Goal: Information Seeking & Learning: Learn about a topic

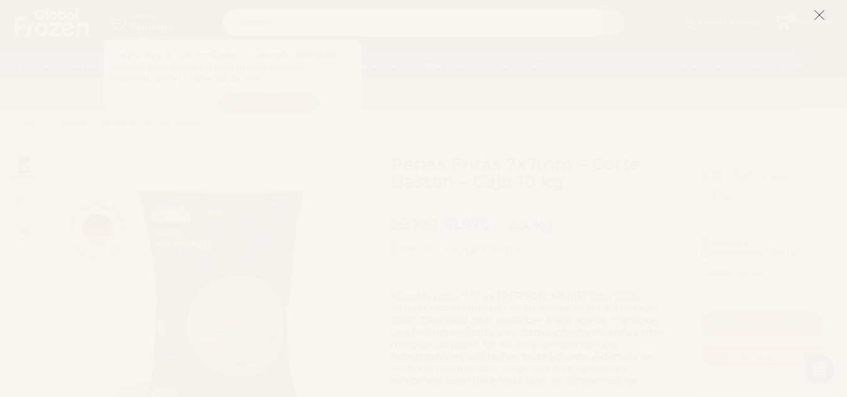
click at [820, 16] on line at bounding box center [819, 15] width 9 height 9
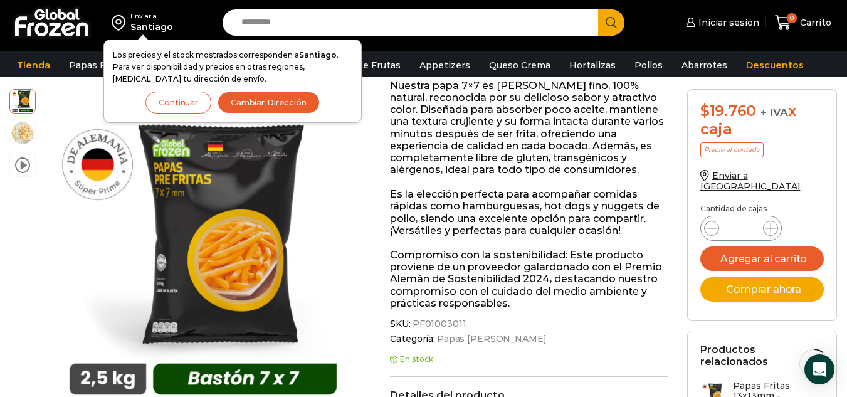
scroll to position [167, 0]
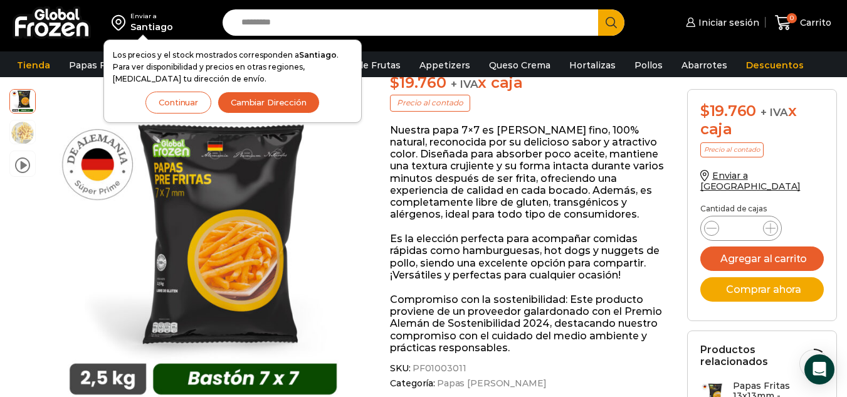
click at [168, 98] on button "Continuar" at bounding box center [178, 102] width 66 height 22
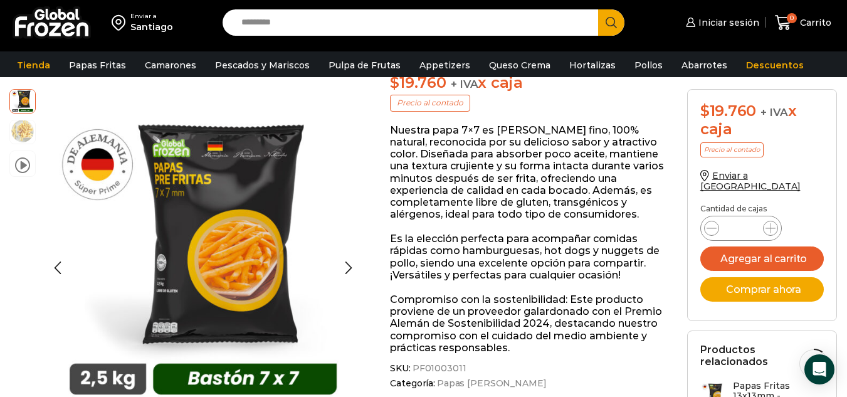
click at [26, 135] on img at bounding box center [22, 130] width 25 height 25
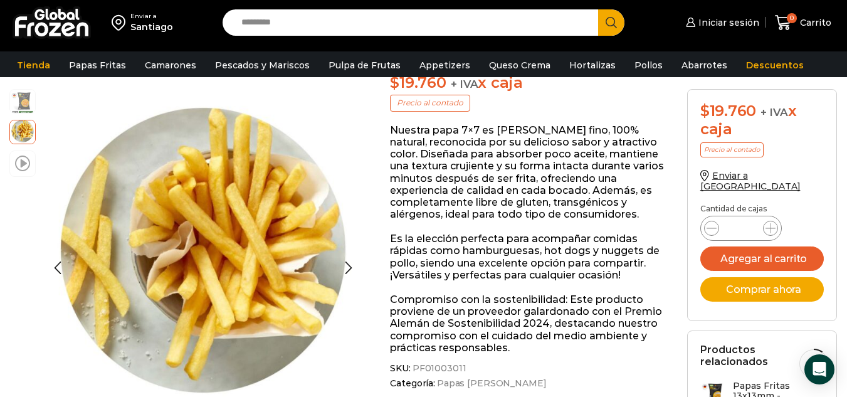
click at [25, 162] on span at bounding box center [22, 162] width 15 height 17
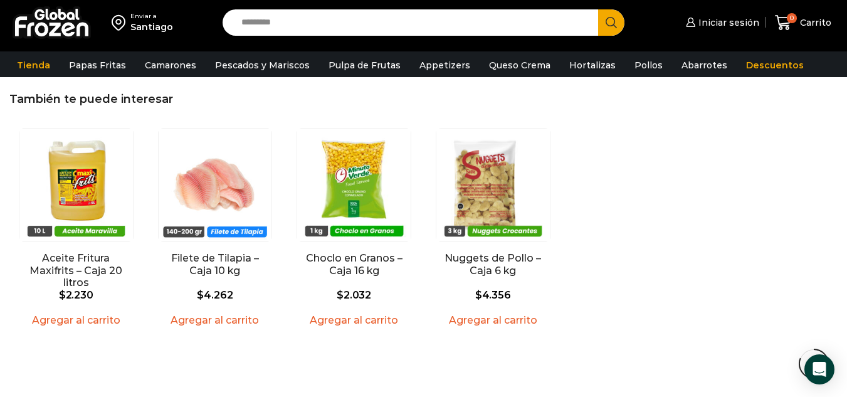
scroll to position [1342, 0]
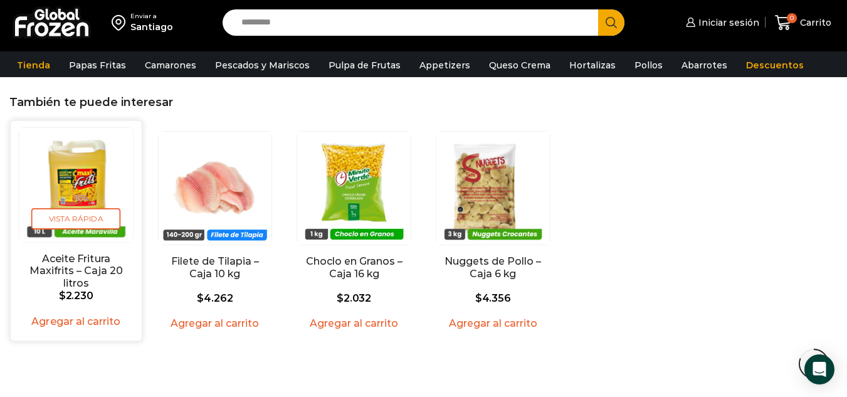
click at [92, 202] on img "1 / 4" at bounding box center [76, 185] width 114 height 114
click at [92, 266] on link "Aceite Fritura Maxifrits – Caja 20 litros" at bounding box center [76, 271] width 104 height 36
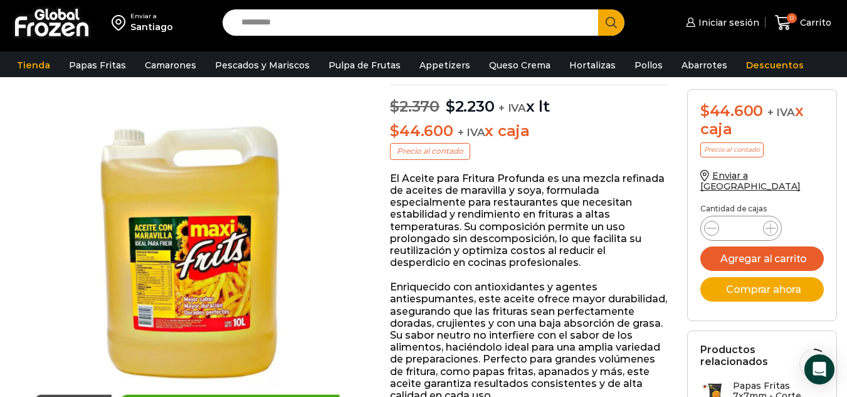
scroll to position [89, 0]
